Goal: Task Accomplishment & Management: Use online tool/utility

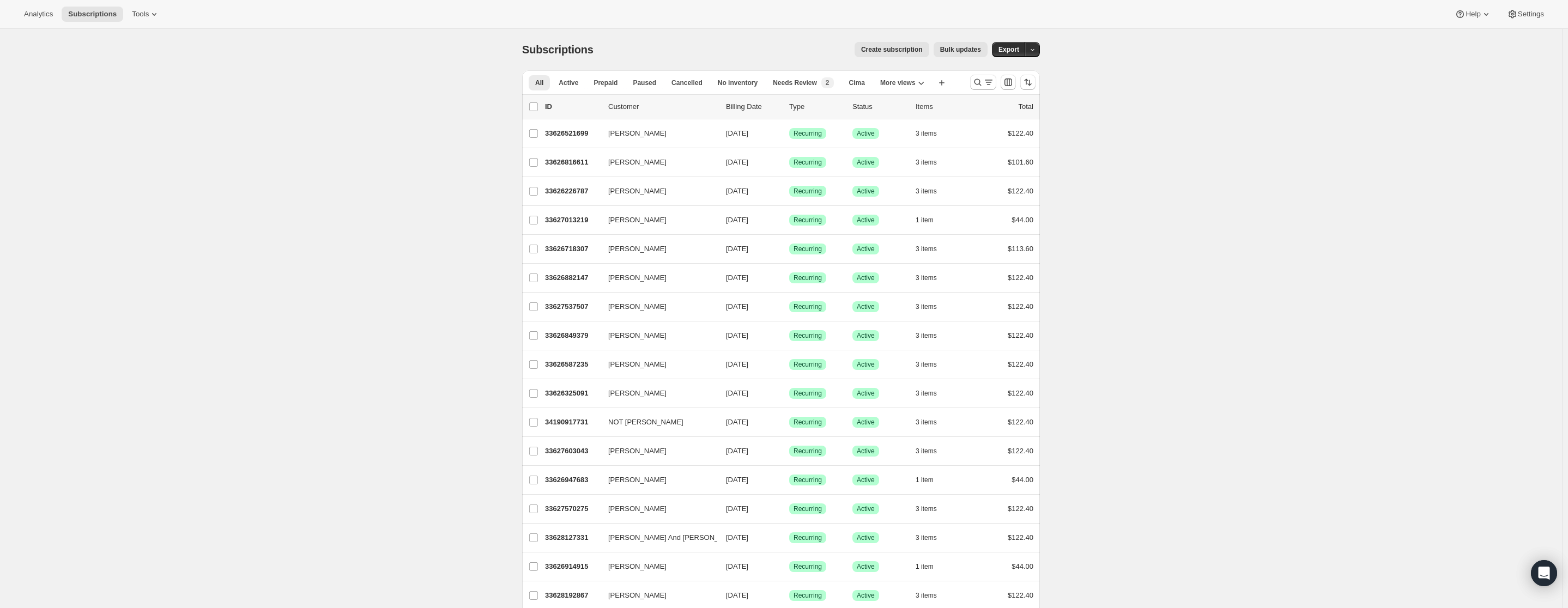
click at [877, 53] on span "Create subscription" at bounding box center [892, 49] width 61 height 9
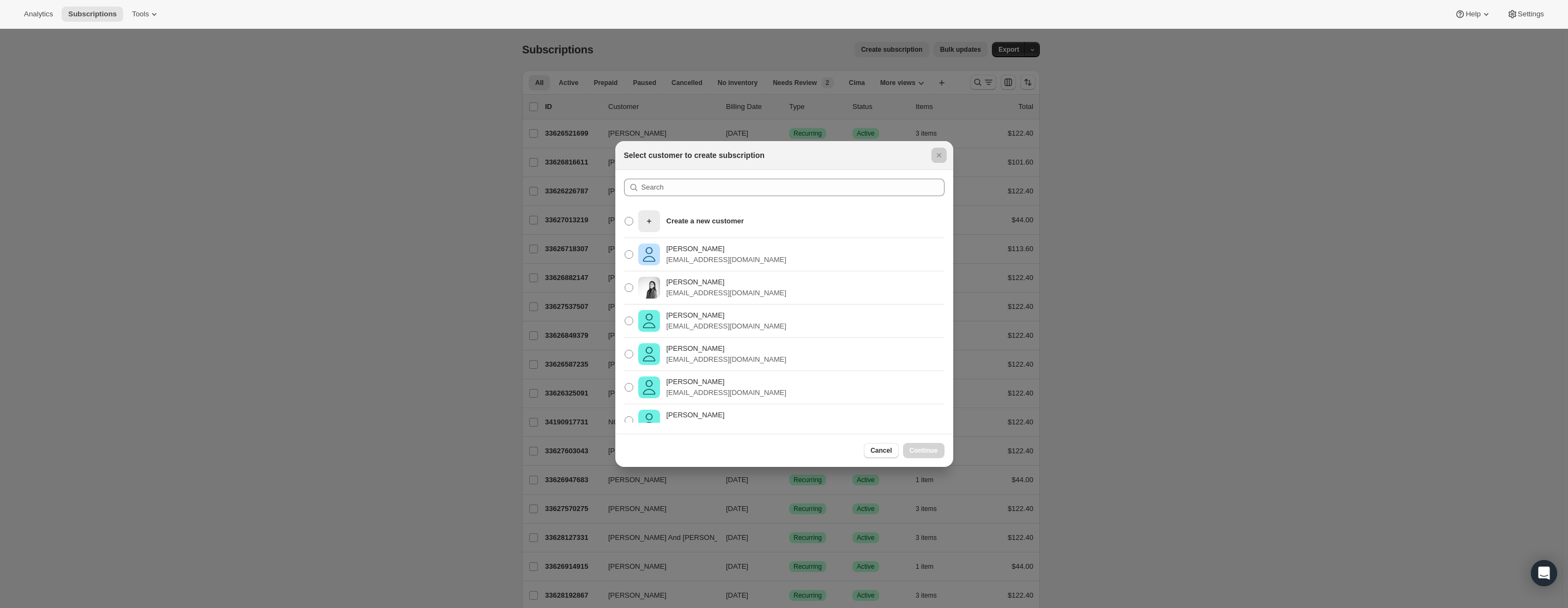
click at [1287, 129] on div at bounding box center [784, 304] width 1568 height 608
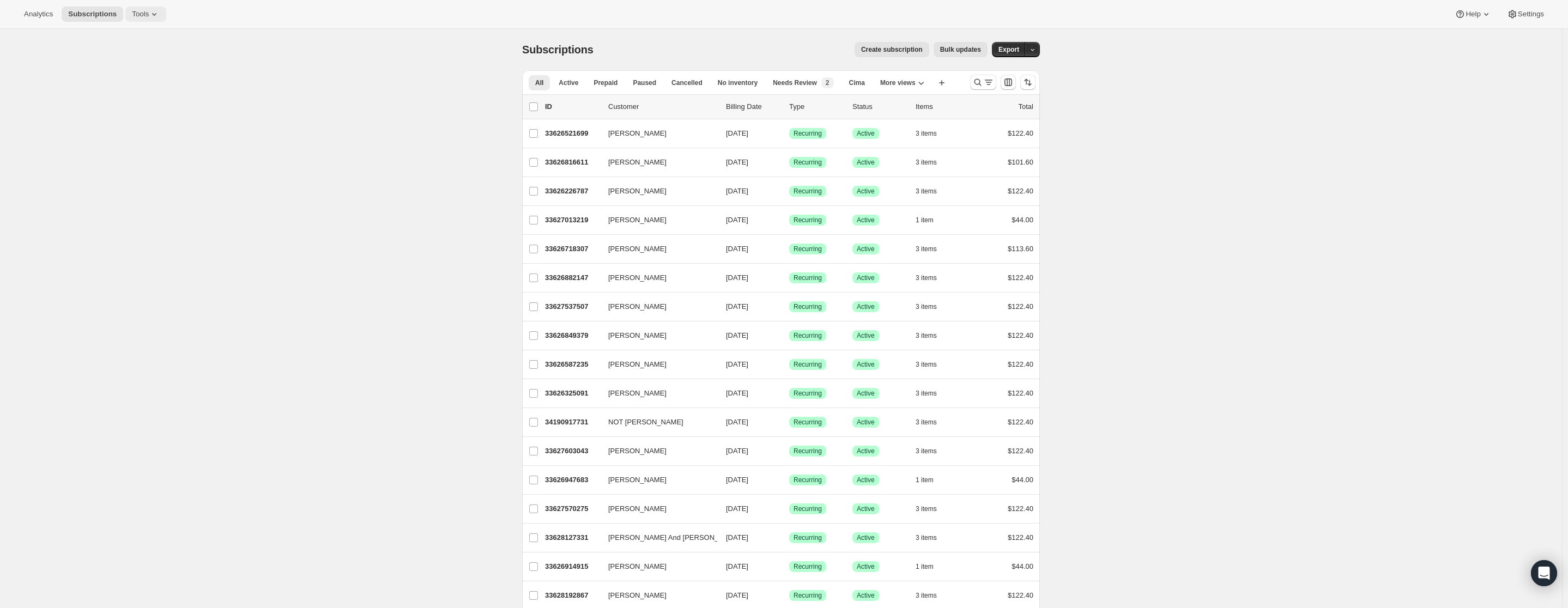
click at [138, 10] on span "Tools" at bounding box center [140, 14] width 17 height 9
click at [140, 70] on span "Bundles" at bounding box center [152, 73] width 96 height 11
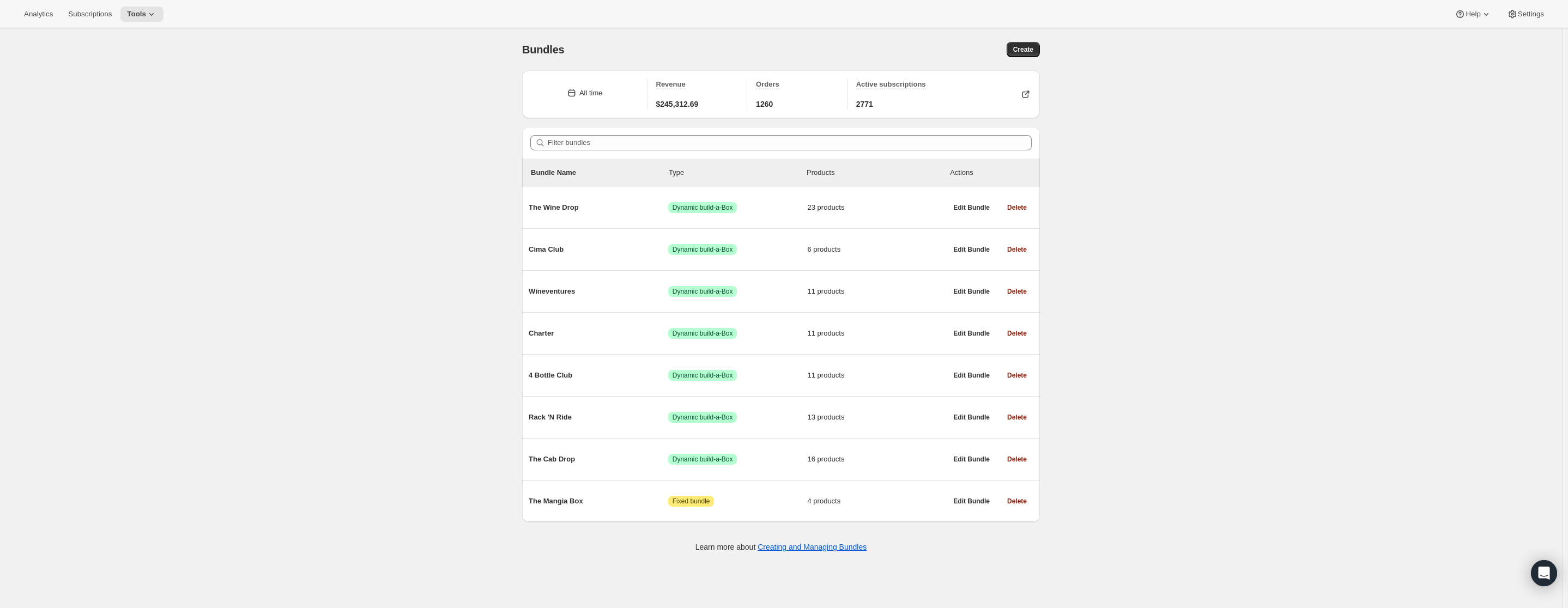
click at [1132, 120] on div "Bundles. This page is ready Bundles Create All time Revenue $245,312.69 Orders …" at bounding box center [781, 333] width 1562 height 608
click at [1039, 48] on button "Create" at bounding box center [1022, 49] width 33 height 16
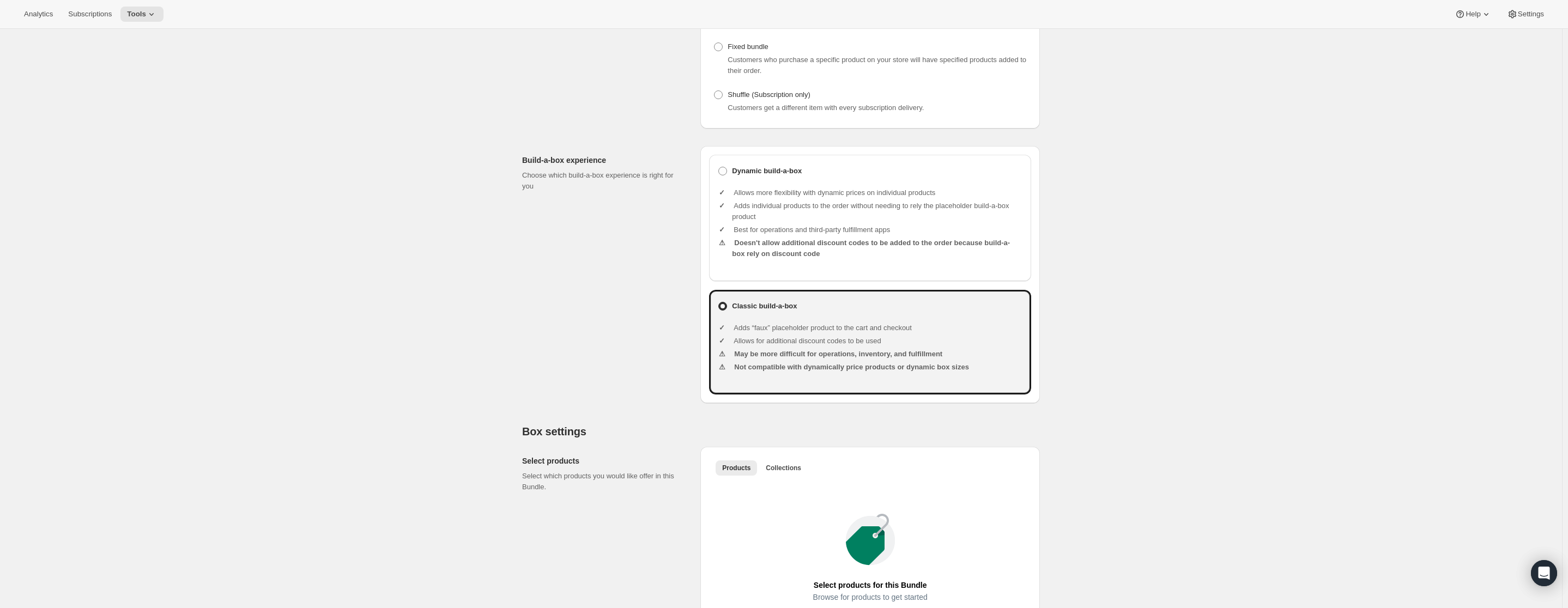
click at [790, 198] on li "Allows more flexibility with dynamic prices on individual products" at bounding box center [877, 193] width 291 height 11
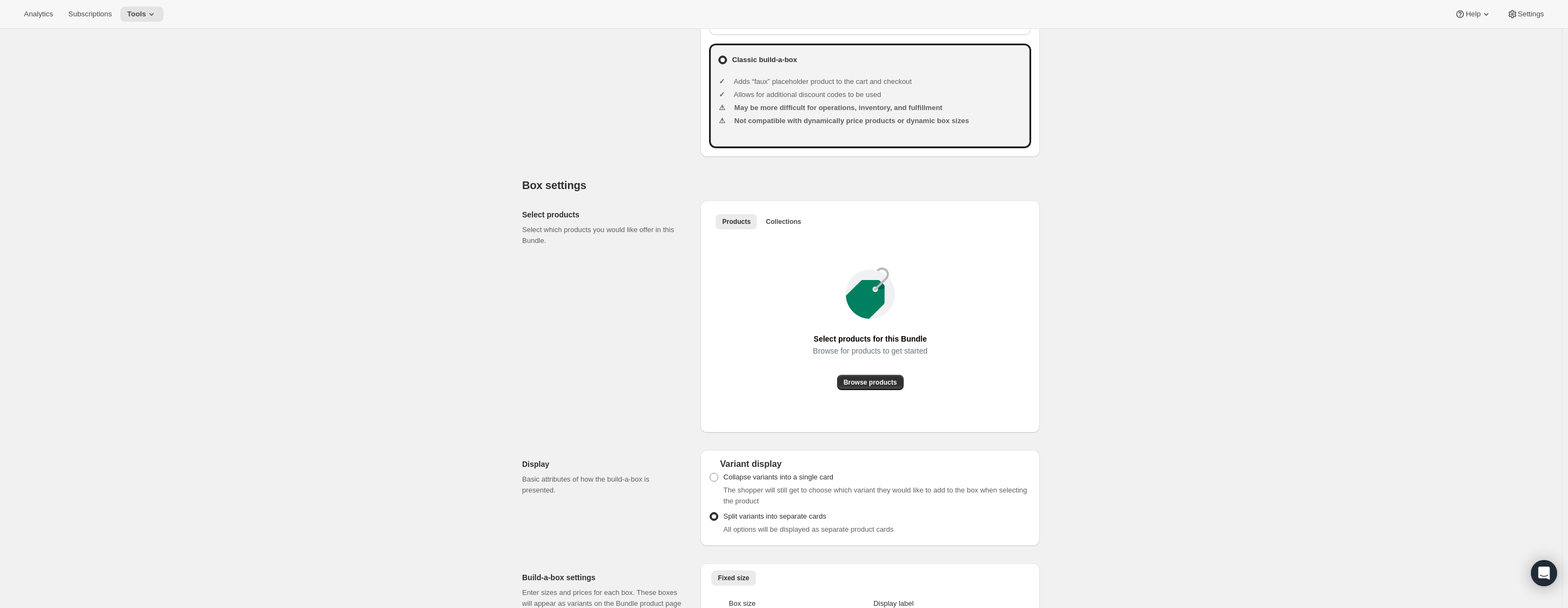
scroll to position [0, 0]
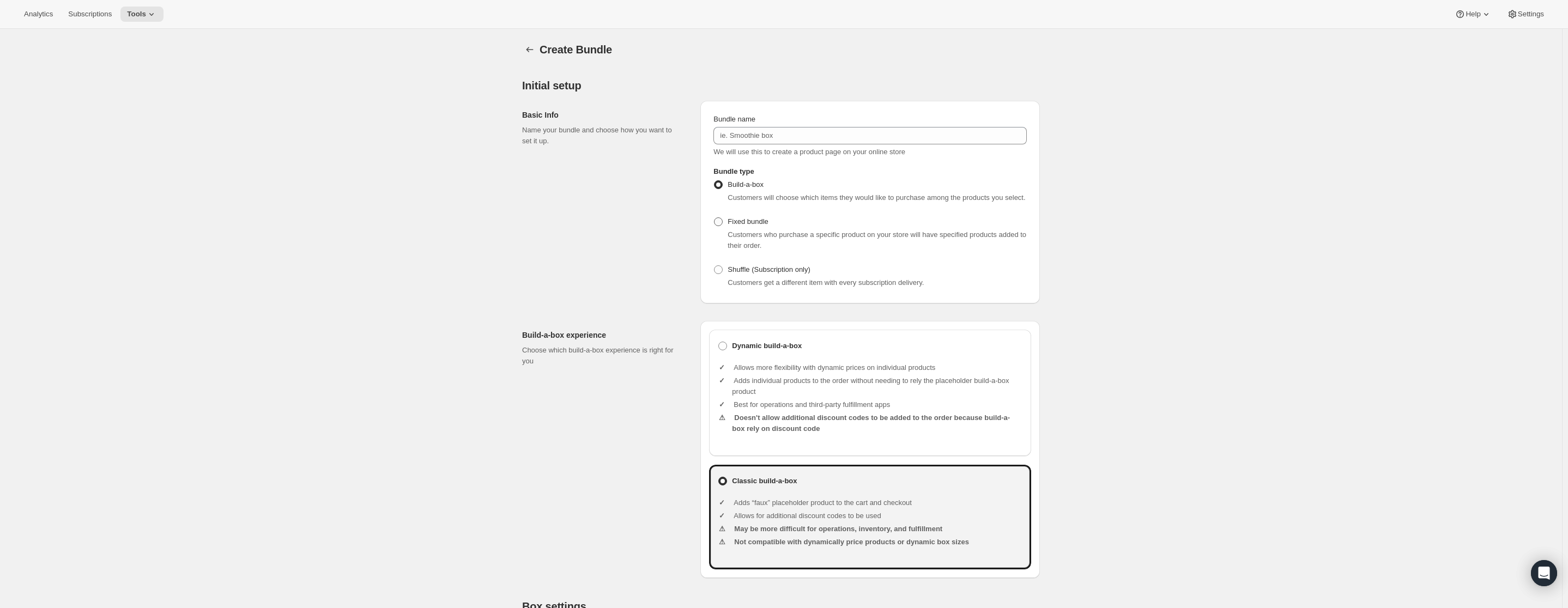
click at [722, 226] on span at bounding box center [718, 221] width 9 height 9
click at [714, 218] on input "Fixed bundle" at bounding box center [714, 217] width 1 height 1
radio input "true"
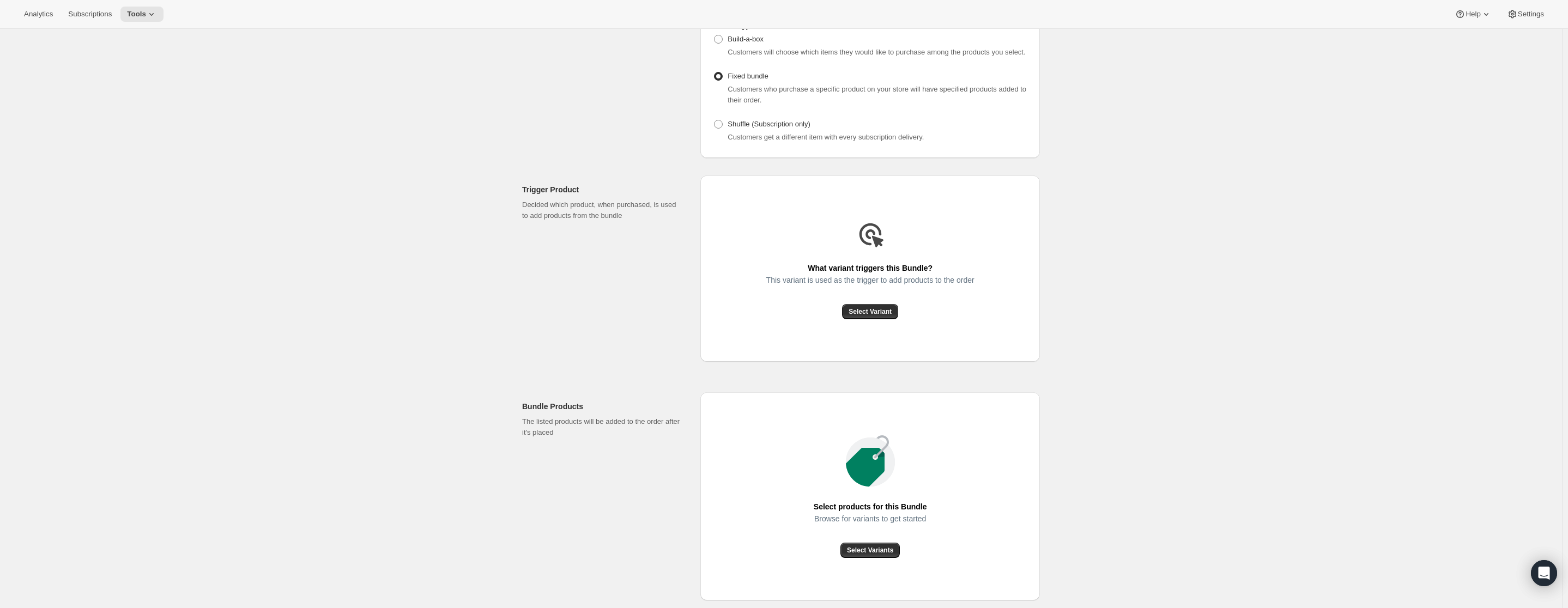
scroll to position [95, 0]
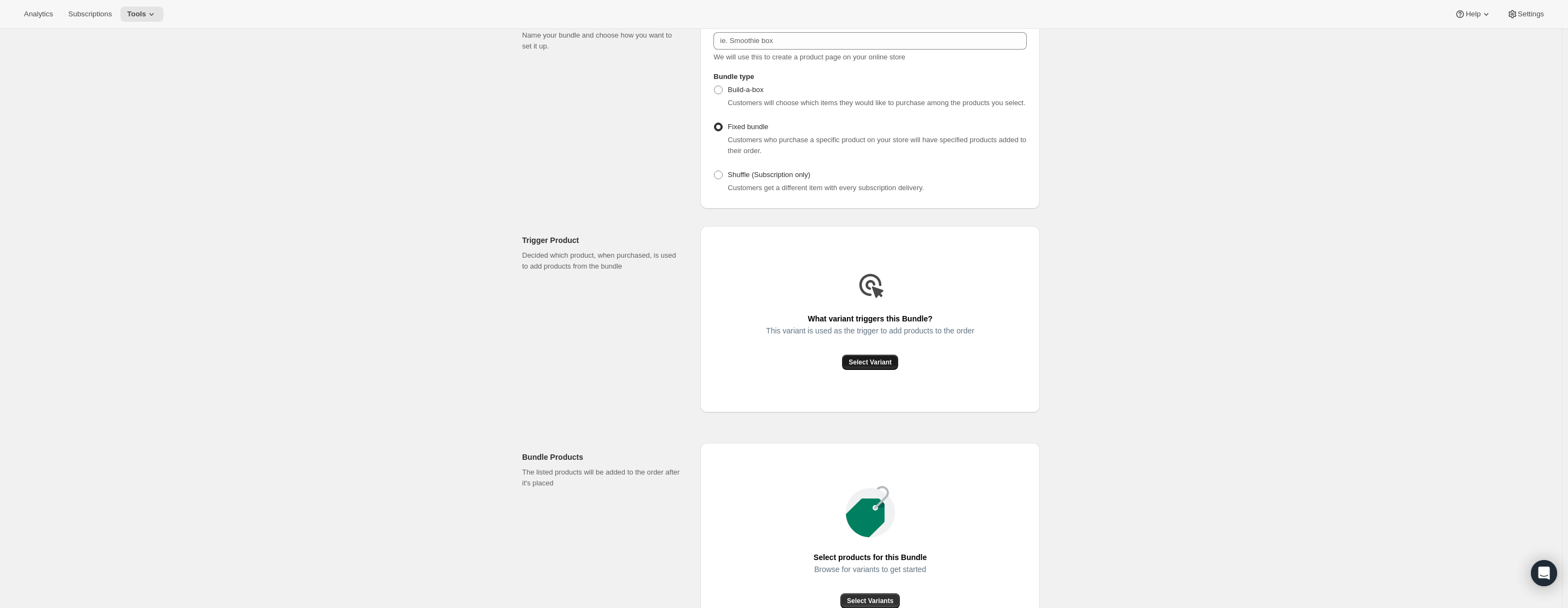
click at [870, 367] on span "Select Variant" at bounding box center [870, 362] width 43 height 9
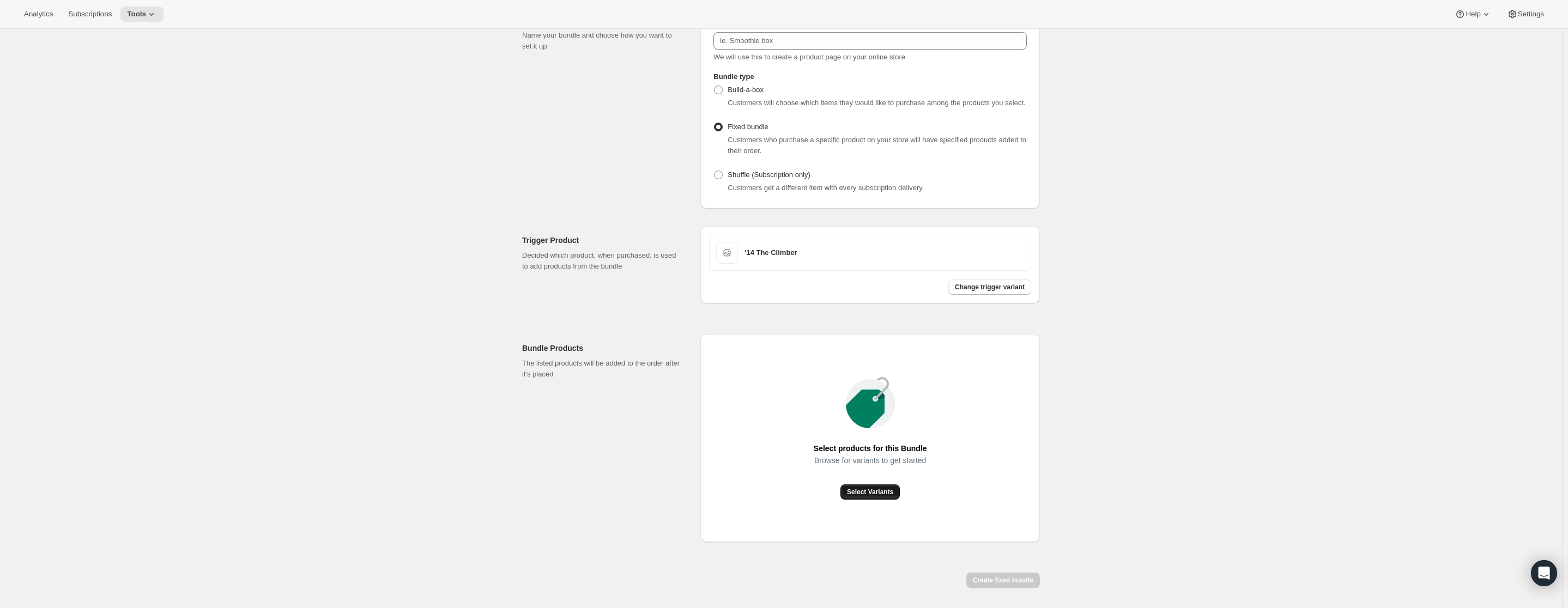
click at [893, 496] on span "Select Variants" at bounding box center [870, 491] width 47 height 9
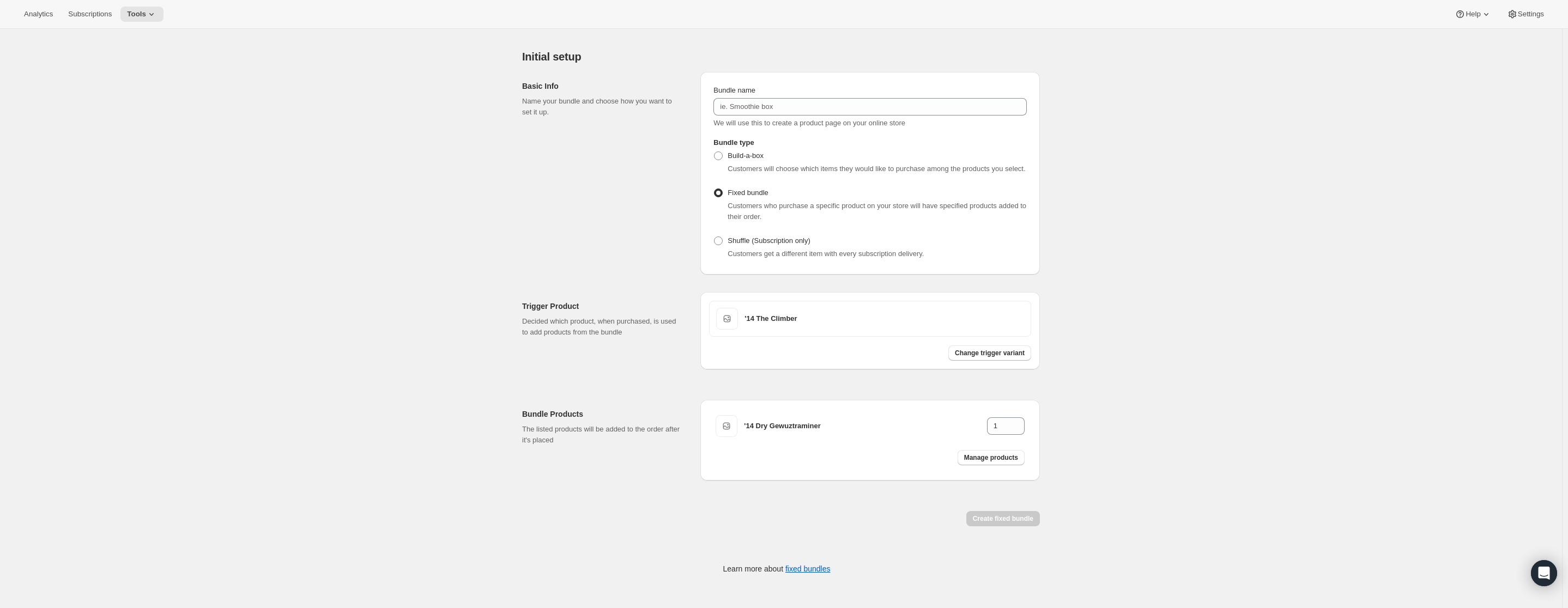
scroll to position [28, 0]
click at [377, 342] on div "Create Bundle. This page is ready Create Bundle Initial setup Basic Info Name y…" at bounding box center [781, 293] width 1562 height 585
click at [100, 20] on button "Subscriptions" at bounding box center [90, 14] width 57 height 16
